Goal: Information Seeking & Learning: Understand process/instructions

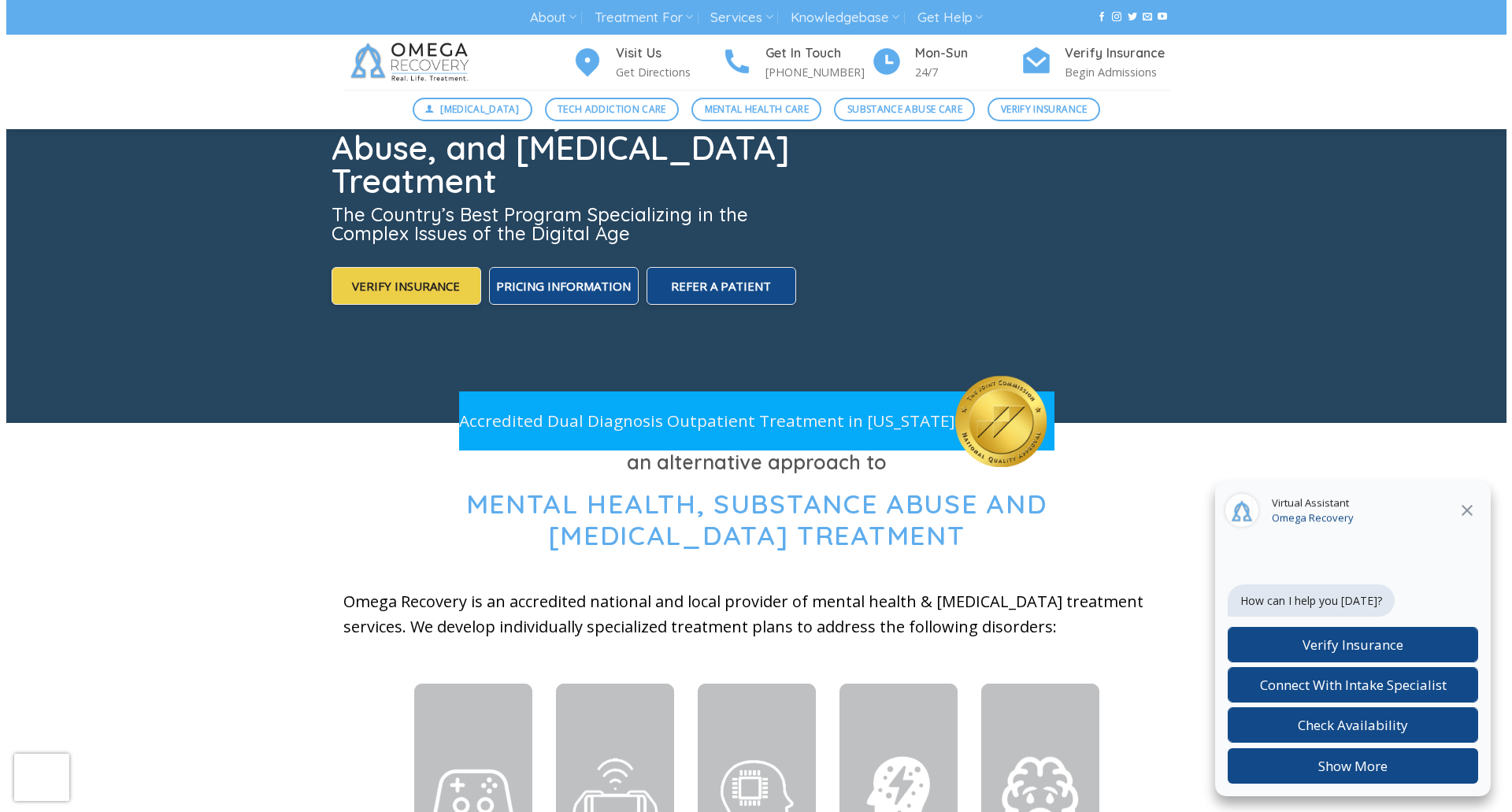
scroll to position [236, 0]
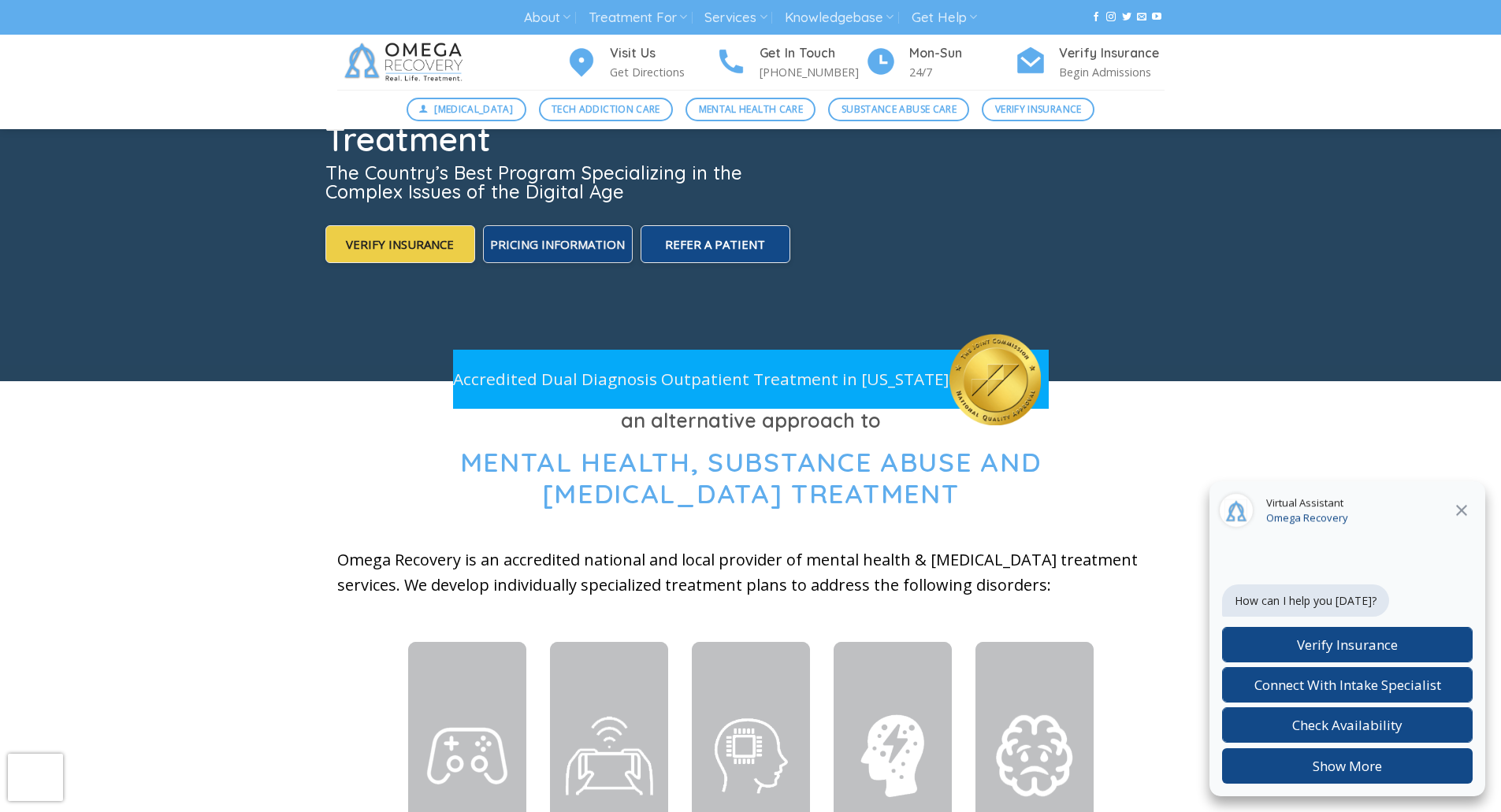
click at [584, 242] on span "Pricing Information" at bounding box center [558, 244] width 134 height 16
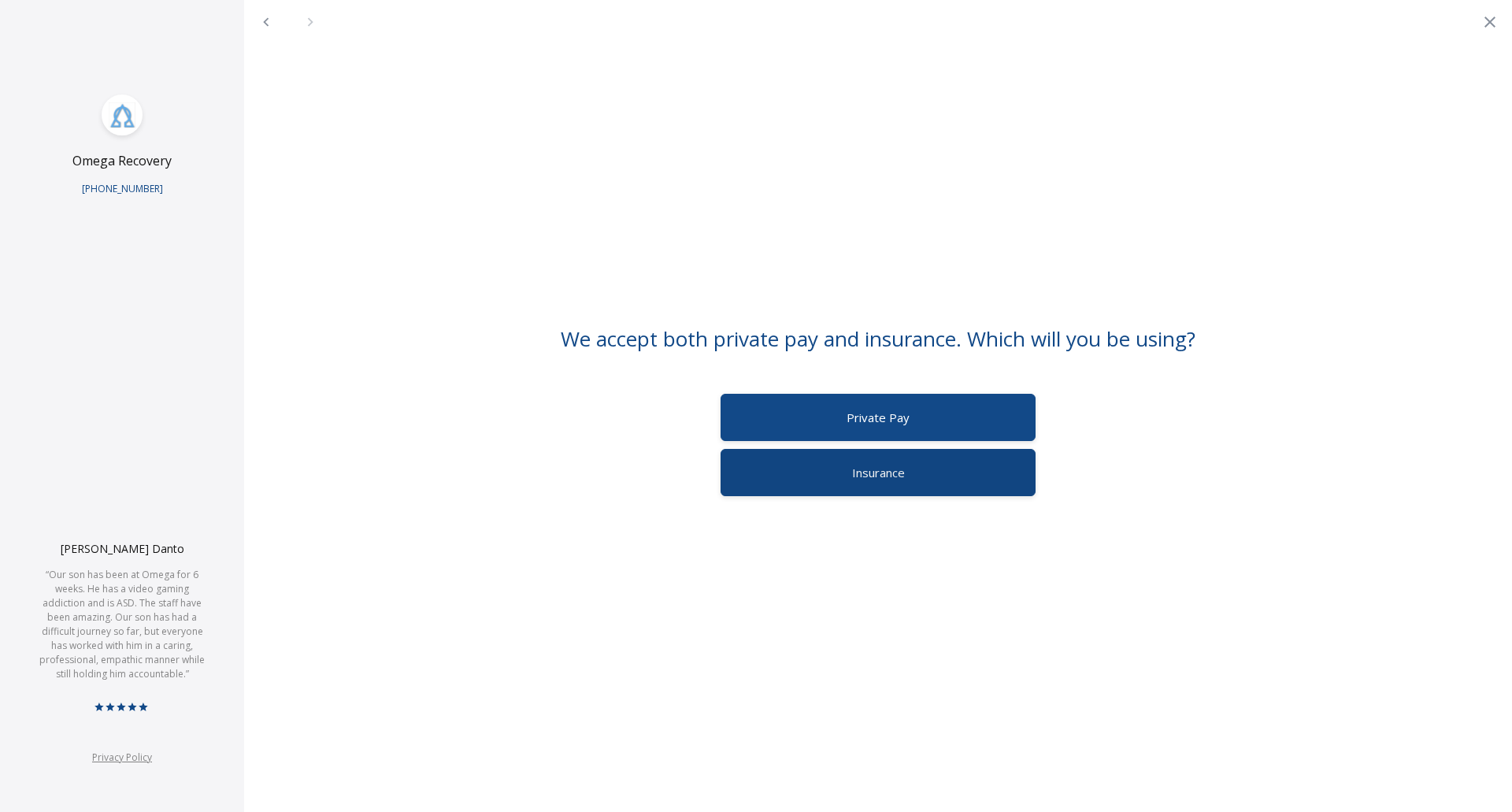
click at [928, 471] on label "Insurance" at bounding box center [877, 473] width 315 height 47
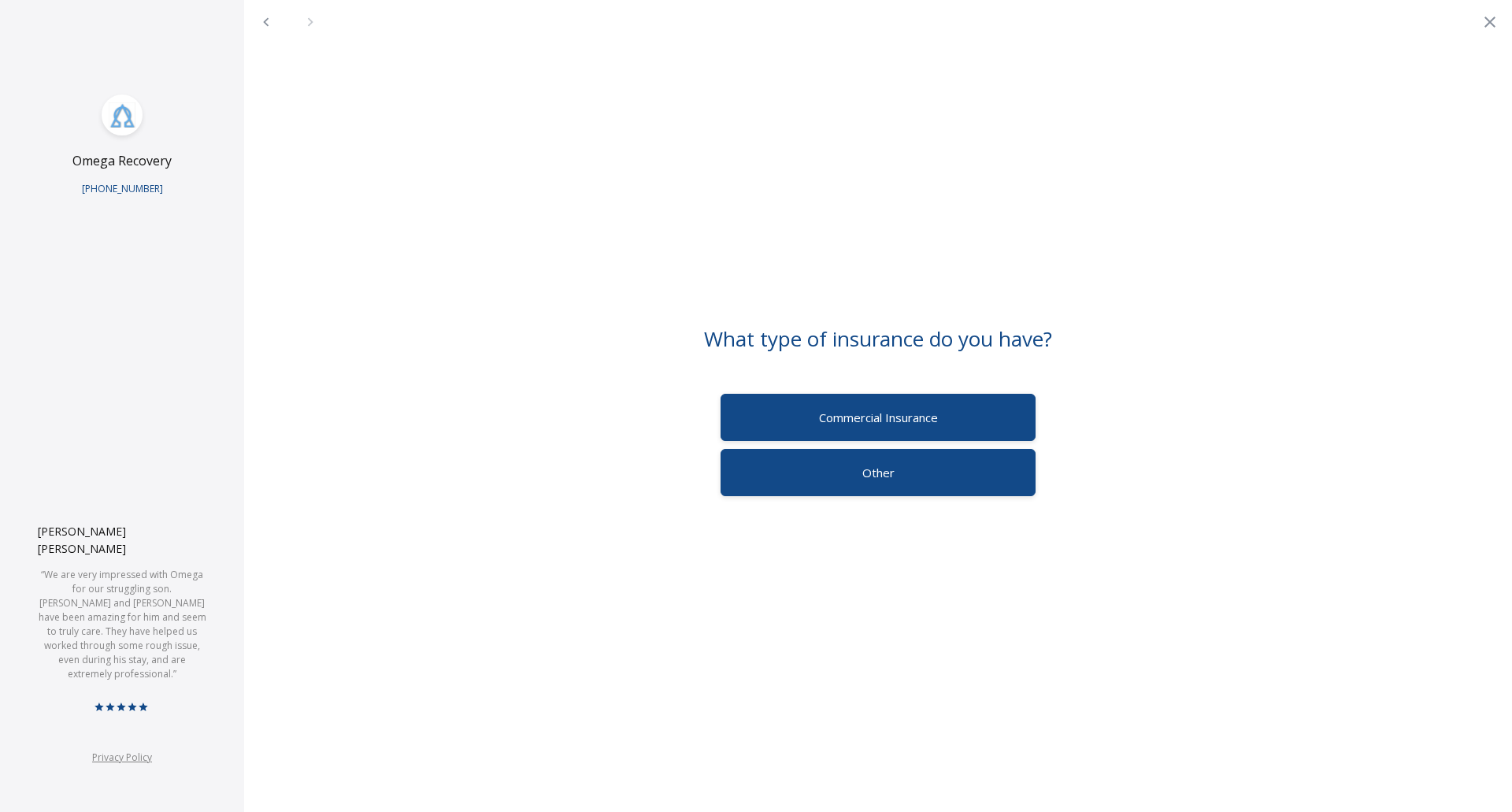
click at [928, 471] on label "Other" at bounding box center [877, 473] width 315 height 47
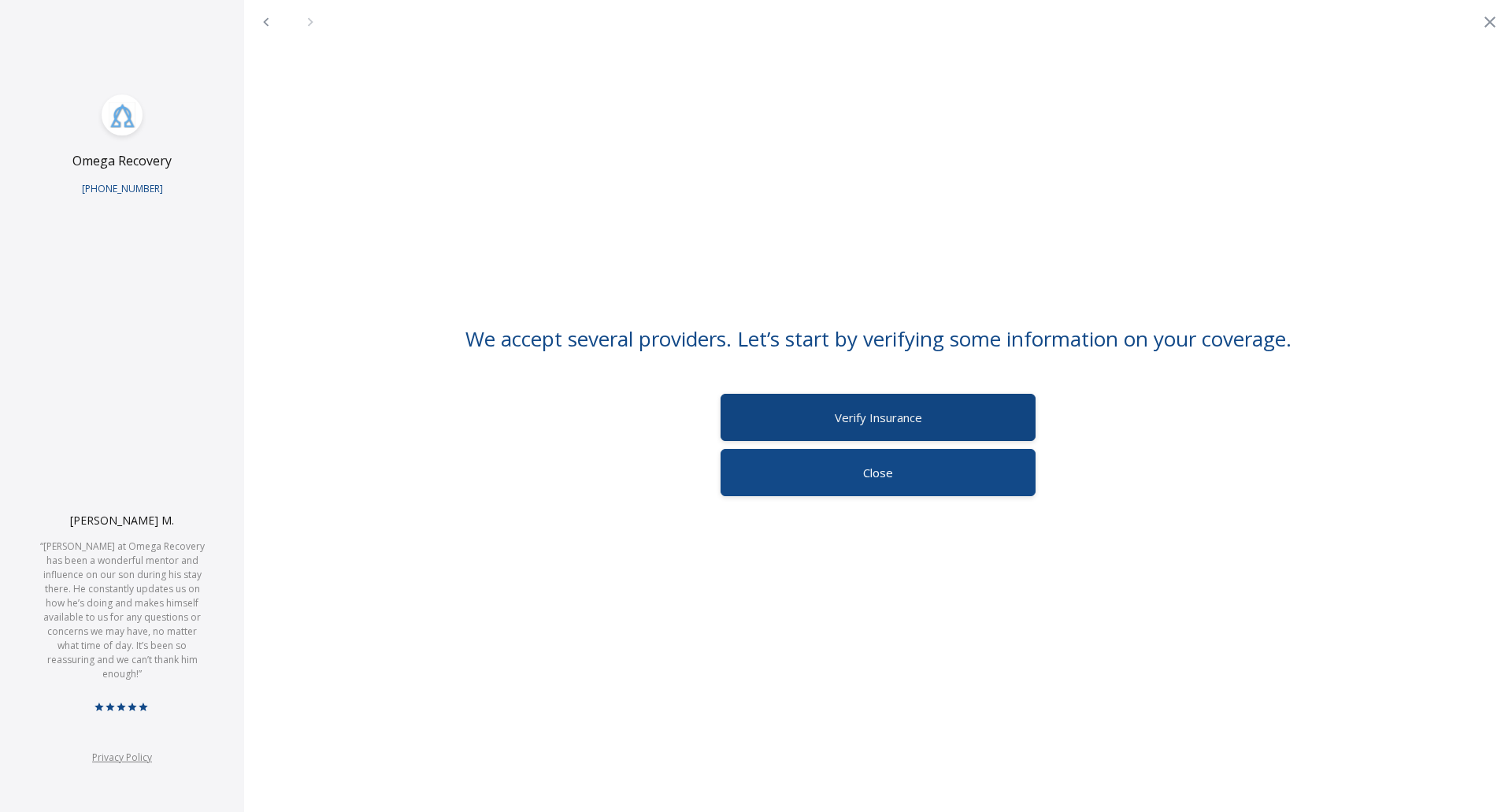
click at [929, 426] on label "Verify Insurance" at bounding box center [877, 417] width 315 height 47
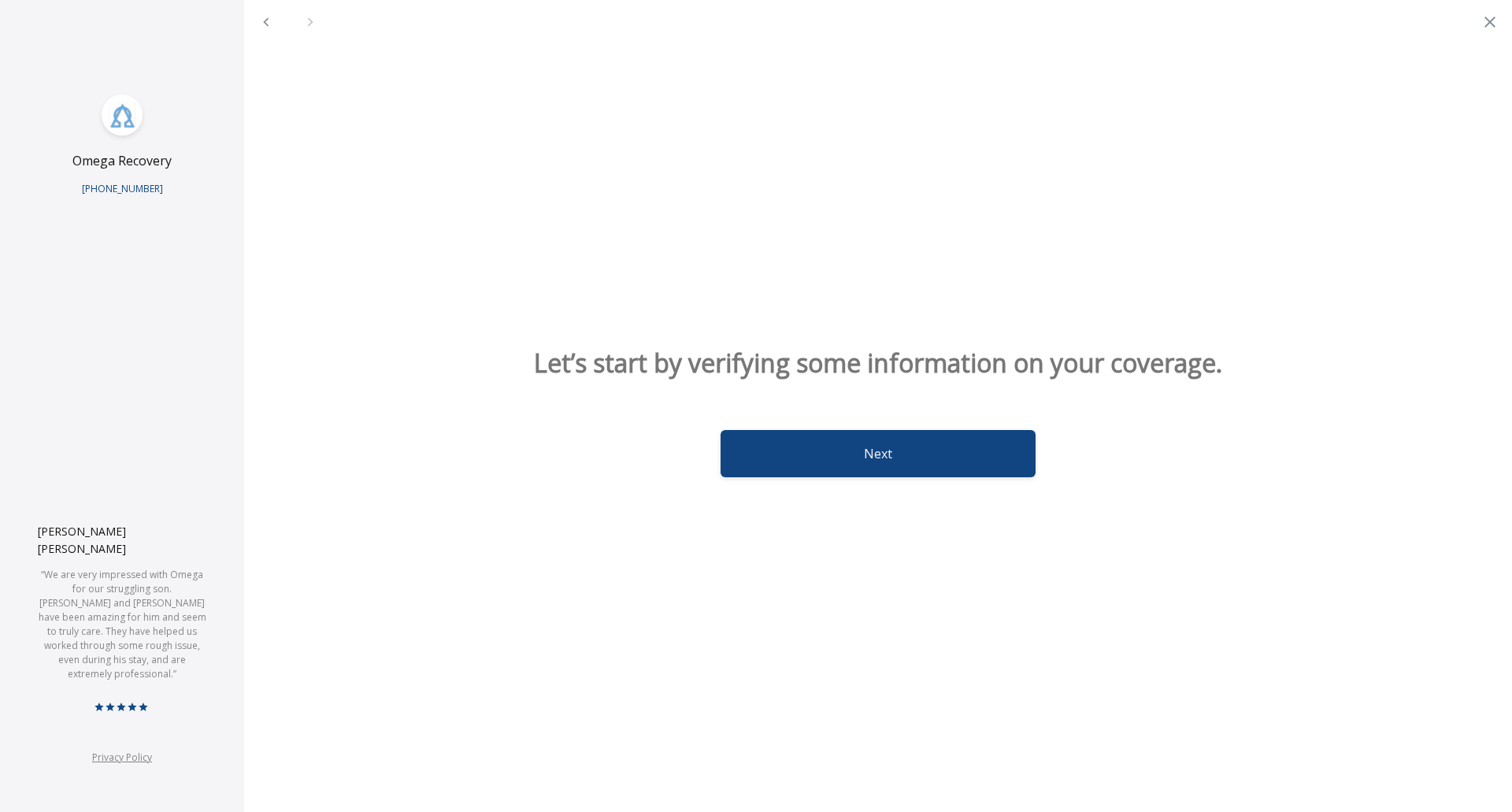
click at [875, 464] on button "Next" at bounding box center [877, 454] width 315 height 47
